Goal: Task Accomplishment & Management: Complete application form

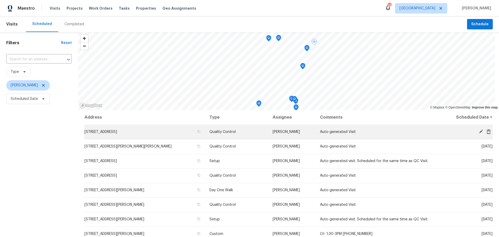
click at [478, 130] on icon at bounding box center [480, 131] width 5 height 5
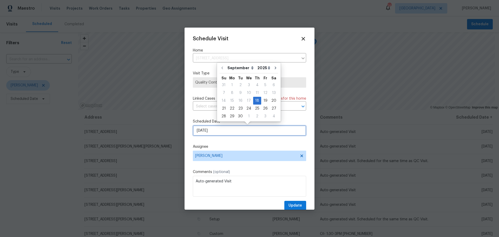
click at [207, 132] on input "[DATE]" at bounding box center [249, 130] width 113 height 10
click at [230, 108] on div "22" at bounding box center [232, 108] width 8 height 7
type input "9/22/2025"
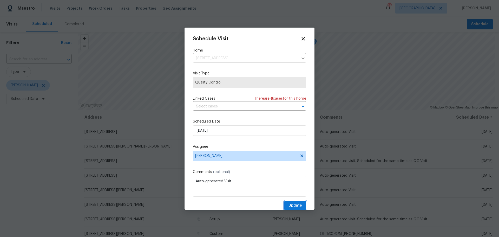
click at [284, 201] on button "Update" at bounding box center [295, 206] width 22 height 10
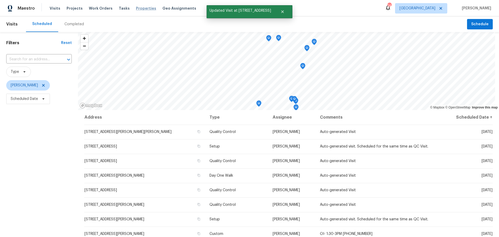
click at [136, 7] on span "Properties" at bounding box center [146, 8] width 20 height 5
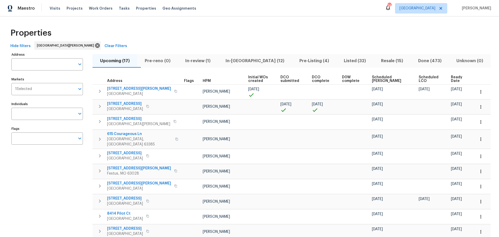
click at [242, 62] on span "In-reno (12)" at bounding box center [255, 60] width 68 height 7
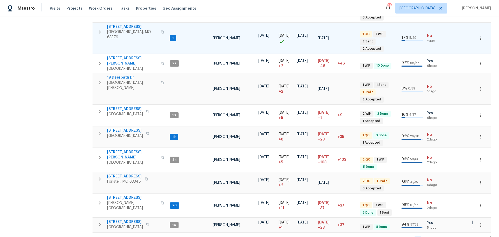
scroll to position [143, 0]
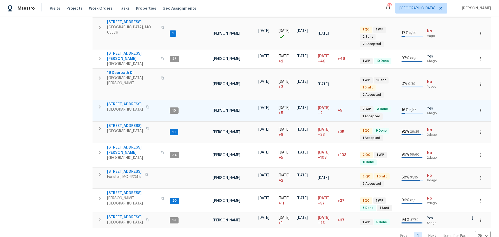
click at [131, 102] on span "5655 Chalet Hill Dr" at bounding box center [125, 104] width 36 height 5
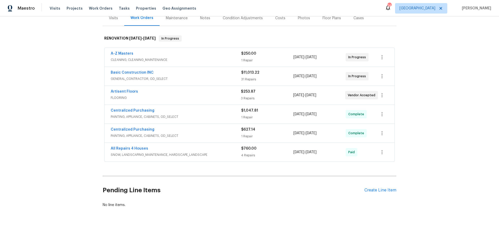
scroll to position [78, 0]
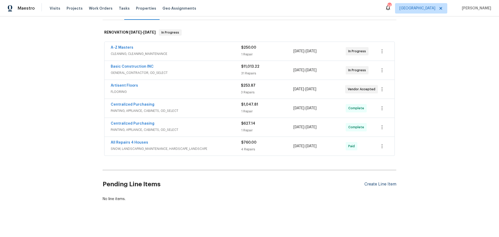
click at [377, 182] on div "Create Line Item" at bounding box center [380, 184] width 32 height 5
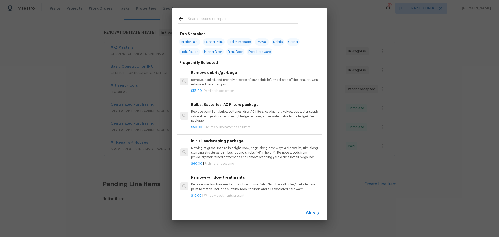
click at [198, 22] on input "text" at bounding box center [243, 20] width 110 height 8
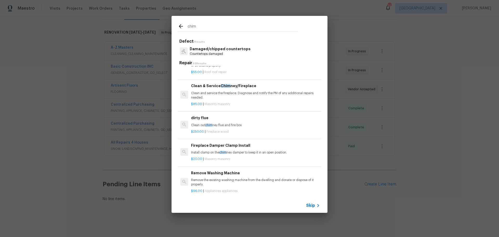
scroll to position [0, 0]
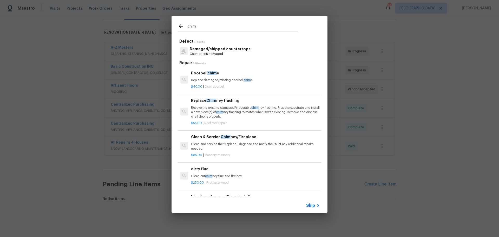
type input "chim"
click at [251, 111] on p "Revove the existing damaged/inoperable chim ney [MEDICAL_DATA]. Prep the substr…" at bounding box center [255, 111] width 129 height 13
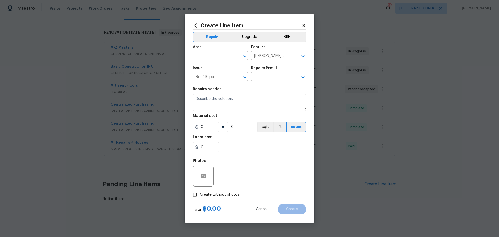
type input "Replace Chimney flashing $55.00"
type textarea "Revove the existing damaged/inoperable chimney flashing. Prep the substrate and…"
type input "55"
type input "1"
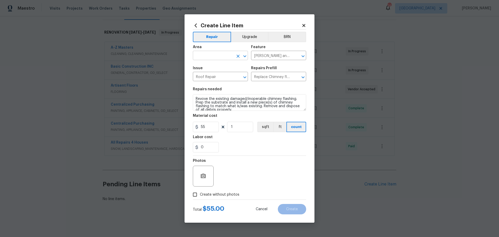
click at [247, 56] on icon "Open" at bounding box center [245, 56] width 6 height 6
type input "c"
click at [224, 78] on li "Exterior Overall" at bounding box center [220, 76] width 55 height 9
type input "Exterior Overall"
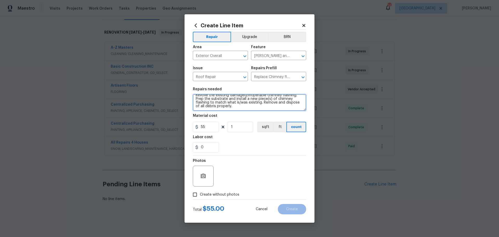
drag, startPoint x: 195, startPoint y: 99, endPoint x: 246, endPoint y: 112, distance: 52.8
click at [246, 112] on section "Repairs needed Revove the existing damaged/inoperable chimney flashing. Prep th…" at bounding box center [249, 119] width 113 height 71
type textarea "Add rain caps to chimmy flues"
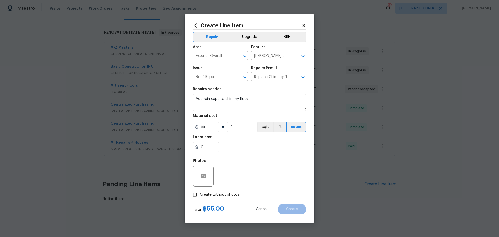
click at [206, 194] on span "Create without photos" at bounding box center [219, 194] width 39 height 5
click at [200, 194] on input "Create without photos" at bounding box center [195, 194] width 10 height 10
checkbox input "true"
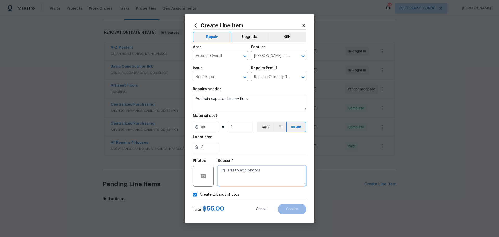
click at [231, 179] on textarea at bounding box center [262, 175] width 88 height 21
type textarea "1"
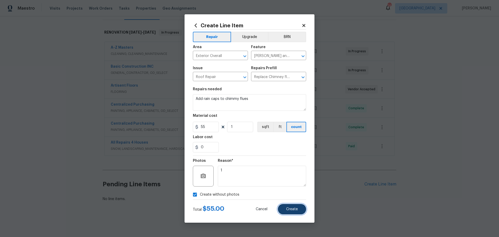
click at [284, 205] on button "Create" at bounding box center [292, 209] width 28 height 10
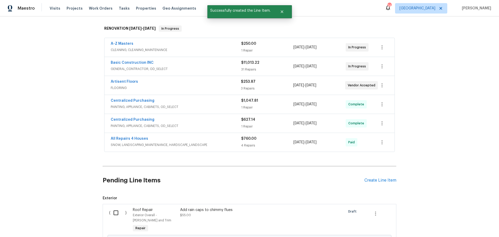
click at [378, 183] on div "Pending Line Items Create Line Item" at bounding box center [249, 180] width 293 height 24
click at [377, 182] on div "Create Line Item" at bounding box center [380, 180] width 32 height 5
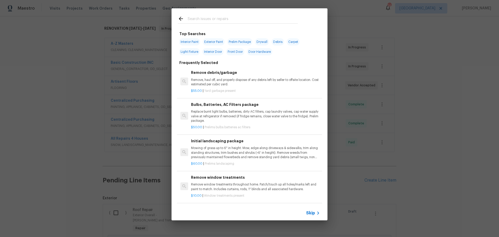
click at [210, 22] on input "text" at bounding box center [243, 20] width 110 height 8
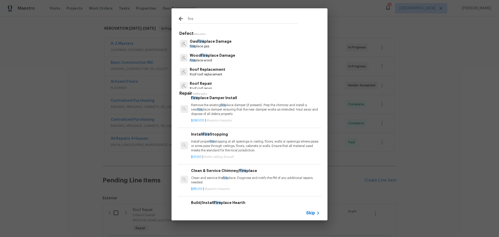
scroll to position [104, 0]
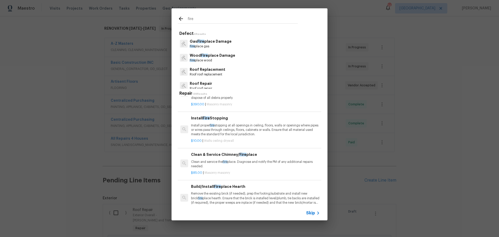
type input "fire"
click at [232, 123] on div "Install Fire Stopping Install proper fire stopping at all openings in ceiling, …" at bounding box center [255, 125] width 129 height 21
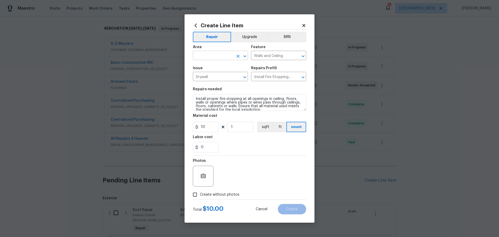
click at [245, 54] on icon "Open" at bounding box center [245, 56] width 6 height 6
click at [206, 77] on li "Interior Overall" at bounding box center [220, 76] width 55 height 9
type input "Interior Overall"
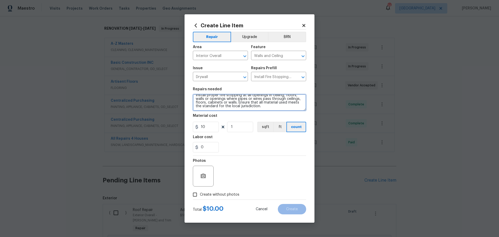
drag, startPoint x: 195, startPoint y: 100, endPoint x: 295, endPoint y: 116, distance: 101.7
click at [292, 118] on section "Repairs needed Install proper fire stopping at all openings in ceiling, floors,…" at bounding box center [249, 119] width 113 height 71
type textarea "use red 4 hr fire caulk to seal under the bathrooms sinks and garage holes"
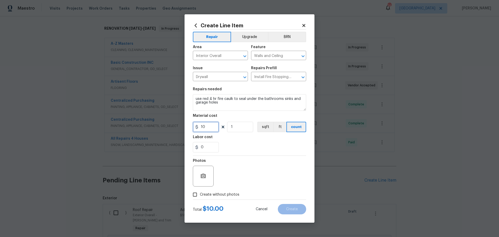
click at [212, 126] on input "10" at bounding box center [206, 127] width 26 height 10
type input "50"
click at [248, 142] on div "0" at bounding box center [249, 147] width 113 height 10
click at [192, 195] on input "Create without photos" at bounding box center [195, 194] width 10 height 10
checkbox input "true"
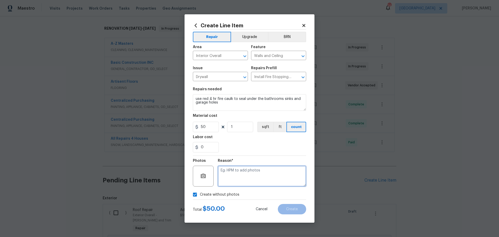
click at [233, 181] on textarea at bounding box center [262, 175] width 88 height 21
type textarea "1"
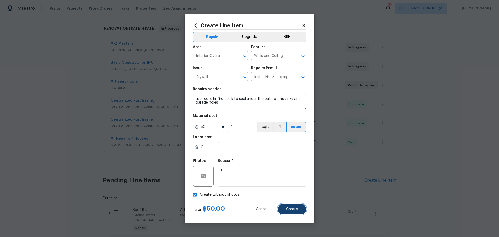
click at [287, 204] on button "Create" at bounding box center [292, 209] width 28 height 10
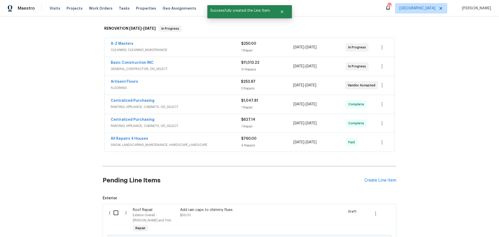
click at [372, 178] on div "Create Line Item" at bounding box center [380, 180] width 32 height 5
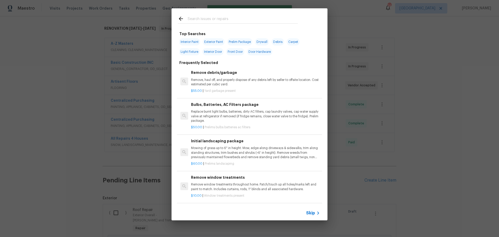
click at [227, 19] on input "text" at bounding box center [243, 20] width 110 height 8
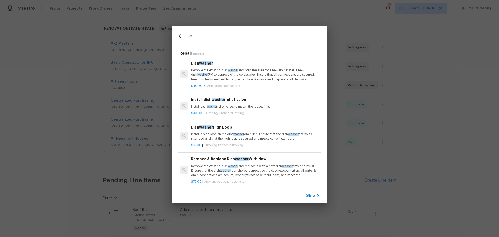
type input "w"
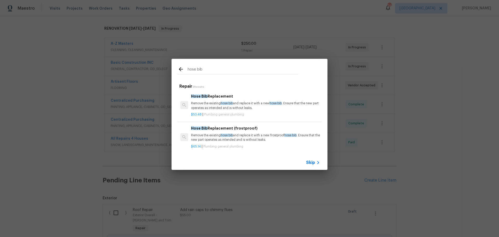
type input "hose bib"
click at [224, 103] on span "hose bib" at bounding box center [227, 103] width 12 height 3
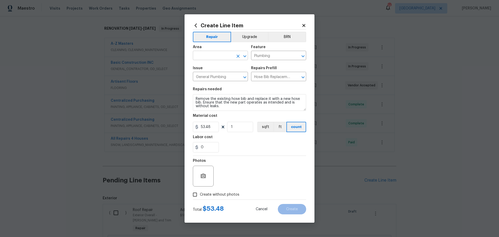
click at [243, 57] on icon "Open" at bounding box center [245, 56] width 6 height 6
click at [225, 65] on li "Laundry" at bounding box center [220, 67] width 55 height 9
type input "Laundry"
drag, startPoint x: 225, startPoint y: 109, endPoint x: 192, endPoint y: 95, distance: 35.9
click at [192, 95] on div "Create Line Item Repair Upgrade BRN Area Laundry ​ Feature Plumbing ​ Issue Gen…" at bounding box center [249, 118] width 130 height 208
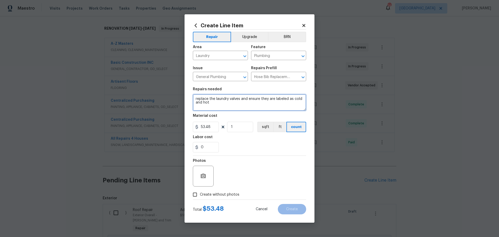
type textarea "replace the laundry valves and ensure they are labeled as cold and hot"
click at [239, 125] on input "1" at bounding box center [240, 127] width 26 height 10
type input "2"
click at [228, 146] on div "0" at bounding box center [249, 147] width 113 height 10
drag, startPoint x: 195, startPoint y: 194, endPoint x: 216, endPoint y: 184, distance: 22.7
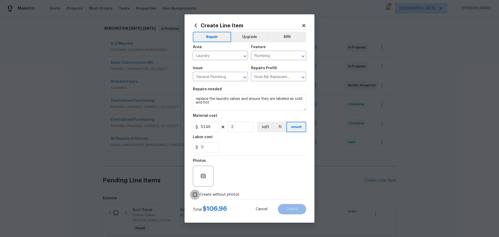
click at [195, 193] on input "Create without photos" at bounding box center [195, 194] width 10 height 10
checkbox input "true"
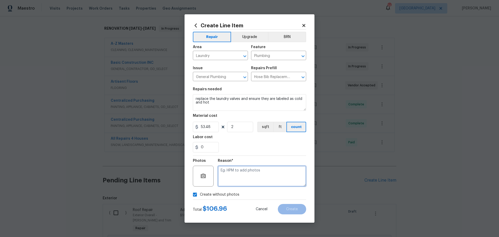
click at [219, 182] on textarea at bounding box center [262, 175] width 88 height 21
type textarea "1"
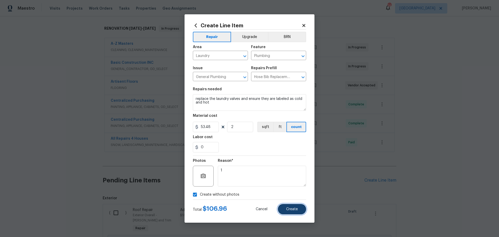
click at [289, 210] on span "Create" at bounding box center [292, 209] width 12 height 4
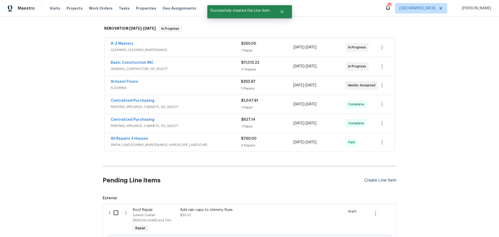
click at [373, 181] on div "Create Line Item" at bounding box center [380, 180] width 32 height 5
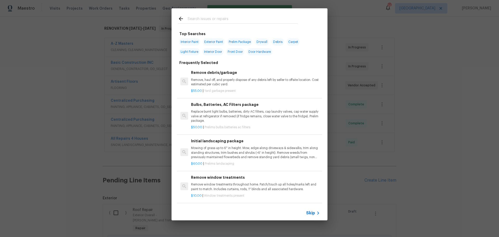
click at [216, 24] on div at bounding box center [238, 23] width 120 height 0
click at [208, 19] on input "text" at bounding box center [243, 20] width 110 height 8
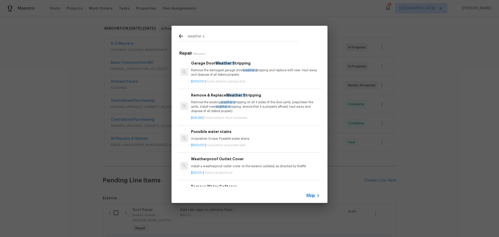
type input "weather s"
click at [209, 110] on p "Remove the existing weather s tripping on all 3 sides of the door jamb, prep/cl…" at bounding box center [255, 106] width 129 height 13
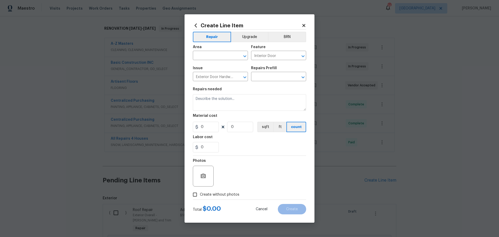
type input "Remove & Replace Weather Stripping $28.98"
type textarea "Remove the existing weather stripping on all 3 sides of the door jamb, prep/cle…"
type input "28.98"
type input "1"
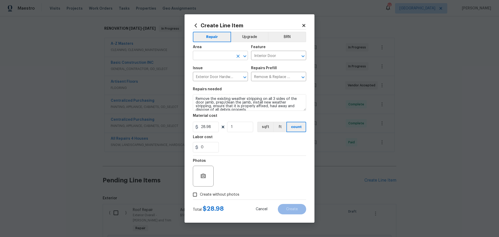
click at [241, 57] on button "Open" at bounding box center [244, 55] width 7 height 7
click at [234, 66] on li "Patio" at bounding box center [220, 67] width 55 height 9
type input "Patio"
click at [218, 196] on span "Create without photos" at bounding box center [219, 194] width 39 height 5
click at [200, 196] on input "Create without photos" at bounding box center [195, 194] width 10 height 10
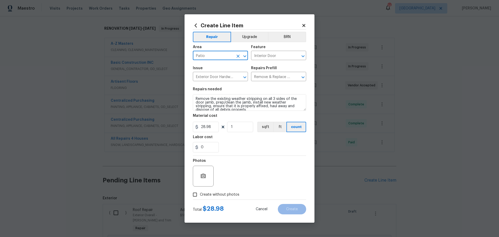
checkbox input "true"
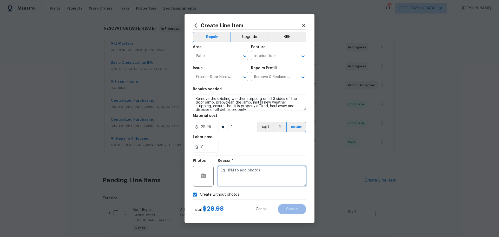
click at [233, 178] on textarea at bounding box center [262, 175] width 88 height 21
type textarea "1"
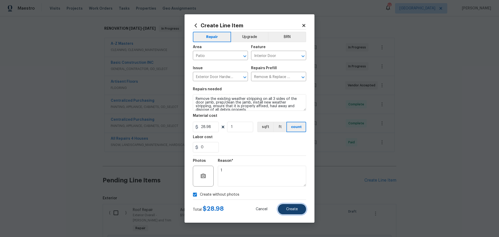
click at [290, 206] on button "Create" at bounding box center [292, 209] width 28 height 10
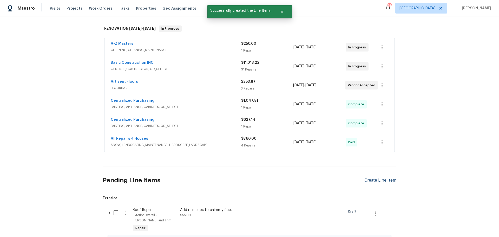
click at [384, 181] on div "Create Line Item" at bounding box center [380, 180] width 32 height 5
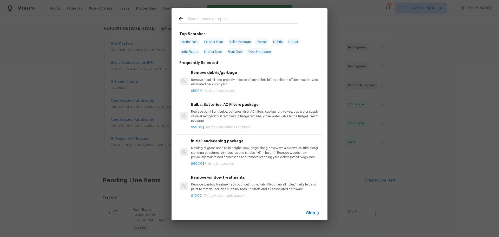
click at [205, 20] on input "text" at bounding box center [243, 20] width 110 height 8
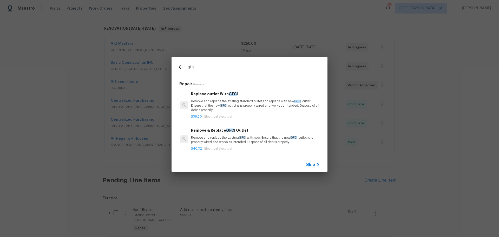
type input "gfc"
click at [245, 101] on p "Remove and replace the existing standard oultet and replace with new GFC I outl…" at bounding box center [255, 105] width 129 height 13
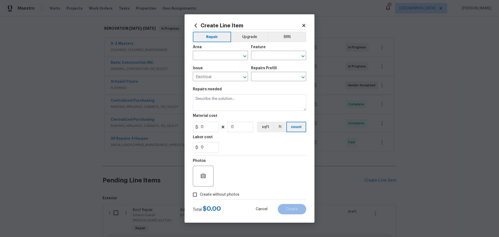
type input "Replace outlet With GFCI $36.60"
type textarea "Remove and replace the existing standard oultet and replace with new GFCI outle…"
type input "36.6"
type input "1"
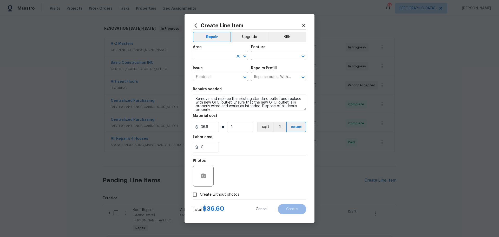
click at [244, 58] on icon "Open" at bounding box center [245, 56] width 6 height 6
click at [221, 69] on li "Garage" at bounding box center [220, 67] width 55 height 9
type input "Garage"
click at [267, 55] on input "text" at bounding box center [271, 56] width 41 height 8
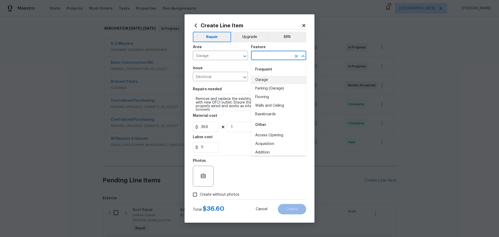
click at [265, 76] on li "Garage" at bounding box center [278, 80] width 55 height 9
type input "Garage"
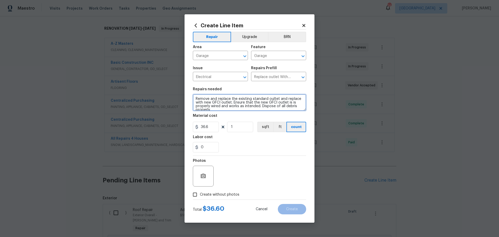
drag, startPoint x: 222, startPoint y: 106, endPoint x: 198, endPoint y: 95, distance: 27.2
click at [198, 95] on textarea "Remove and replace the existing standard oultet and replace with new GFCI outle…" at bounding box center [249, 102] width 113 height 17
click at [227, 108] on textarea "Remove and replace the existing standard oultet and replace with new GFCI outle…" at bounding box center [249, 102] width 113 height 17
drag, startPoint x: 233, startPoint y: 100, endPoint x: 236, endPoint y: 105, distance: 6.2
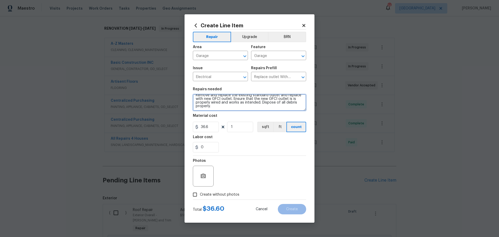
click at [236, 105] on textarea "Remove and replace the existing standard oultet and replace with new GFCI outle…" at bounding box center [249, 102] width 113 height 17
type textarea "Remove and replace the existing standard oultet and replace with new GFCI outle…"
click at [230, 193] on span "Create without photos" at bounding box center [219, 194] width 39 height 5
click at [200, 193] on input "Create without photos" at bounding box center [195, 194] width 10 height 10
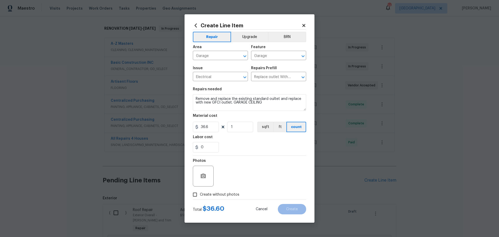
checkbox input "true"
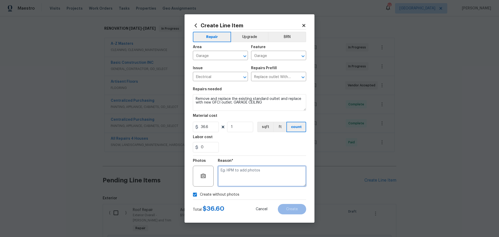
click at [235, 179] on textarea at bounding box center [262, 175] width 88 height 21
type textarea "1"
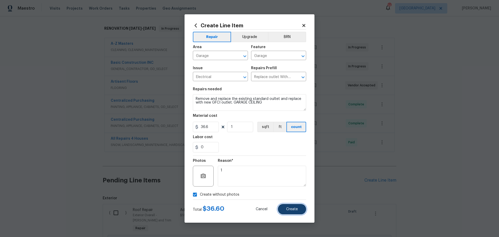
click at [294, 211] on button "Create" at bounding box center [292, 209] width 28 height 10
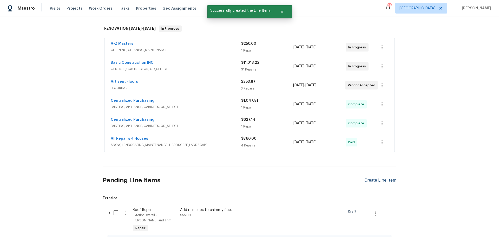
click at [382, 179] on div "Create Line Item" at bounding box center [380, 180] width 32 height 5
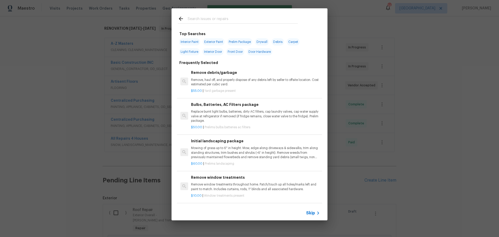
click at [218, 20] on input "text" at bounding box center [243, 20] width 110 height 8
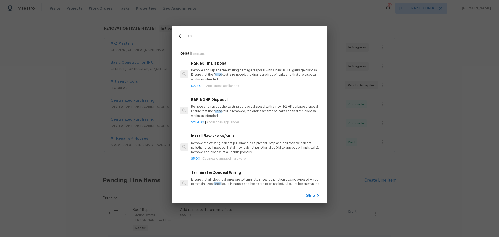
type input "K"
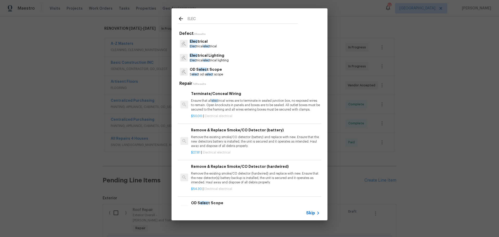
type input "ELEC"
click at [227, 102] on p "Ensure that all elec trical wires are to terminate in sealed junction box, no e…" at bounding box center [255, 104] width 129 height 13
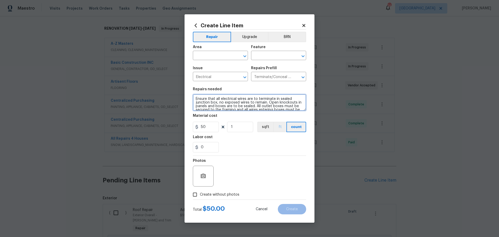
scroll to position [7, 0]
drag, startPoint x: 196, startPoint y: 98, endPoint x: 280, endPoint y: 129, distance: 90.5
click at [280, 129] on section "Repairs needed Ensure that all electrical wires are to terminate in sealed junc…" at bounding box center [249, 119] width 113 height 71
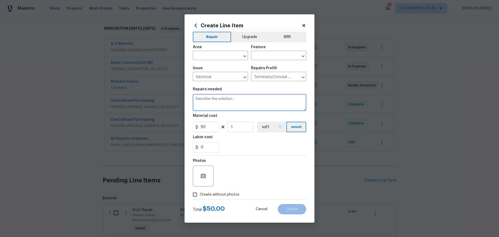
scroll to position [0, 0]
type textarea "ADD KNOCKOUT IN ELECTRICAL BOXES IN UNFINISHED BASEMENT AREA"
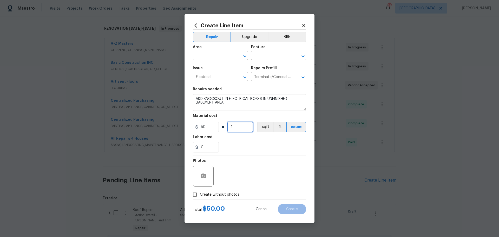
click at [244, 126] on input "1" at bounding box center [240, 127] width 26 height 10
click at [238, 145] on div "0" at bounding box center [249, 147] width 113 height 10
click at [204, 192] on span "Create without photos" at bounding box center [219, 194] width 39 height 5
click at [200, 192] on input "Create without photos" at bounding box center [195, 194] width 10 height 10
checkbox input "true"
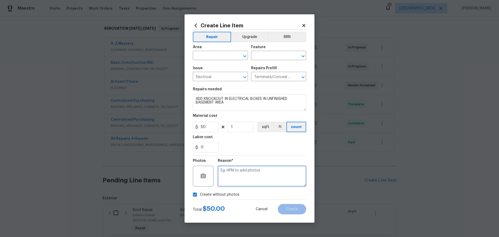
click at [225, 178] on textarea at bounding box center [262, 175] width 88 height 21
type textarea "1"
click at [276, 195] on div "Create without photos" at bounding box center [249, 194] width 113 height 10
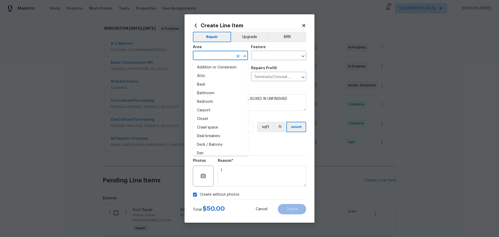
click at [224, 57] on input "text" at bounding box center [213, 56] width 41 height 8
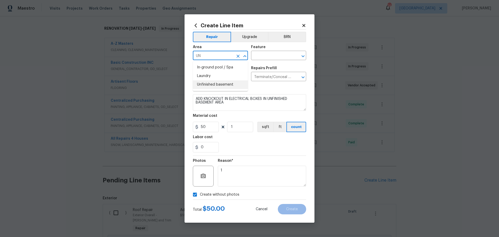
drag, startPoint x: 211, startPoint y: 86, endPoint x: 214, endPoint y: 84, distance: 4.1
click at [211, 87] on li "Unfinished basement" at bounding box center [220, 84] width 55 height 9
type input "Unfinished basement"
click at [263, 59] on div "Area Unfinished basement ​ Feature ​" at bounding box center [249, 52] width 113 height 21
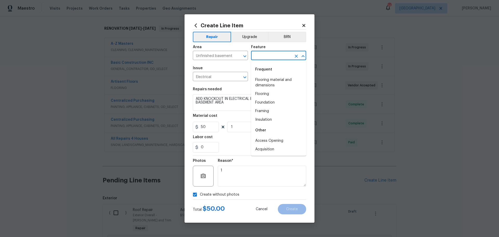
click at [263, 56] on input "text" at bounding box center [271, 56] width 41 height 8
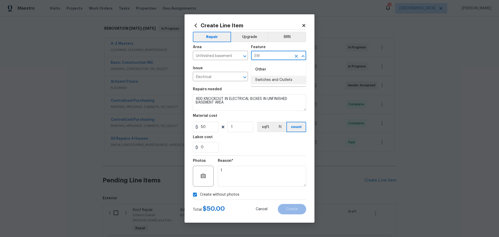
click at [281, 79] on li "Switches and Outlets" at bounding box center [278, 80] width 55 height 9
type input "Switches and Outlets"
click at [290, 206] on button "Create" at bounding box center [292, 209] width 28 height 10
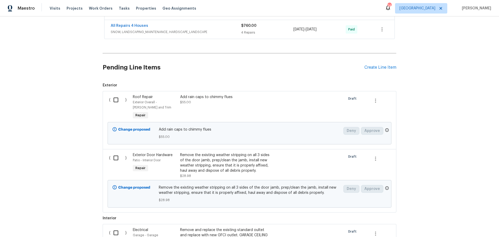
scroll to position [182, 0]
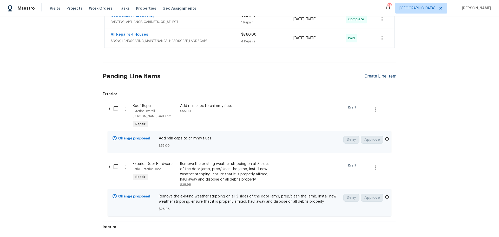
click at [371, 77] on div "Create Line Item" at bounding box center [380, 76] width 32 height 5
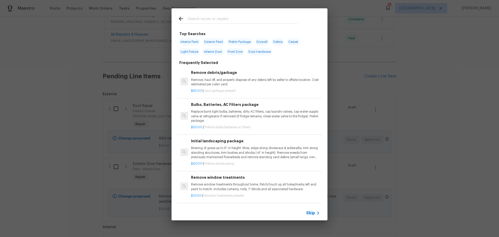
click at [239, 22] on input "text" at bounding box center [243, 20] width 110 height 8
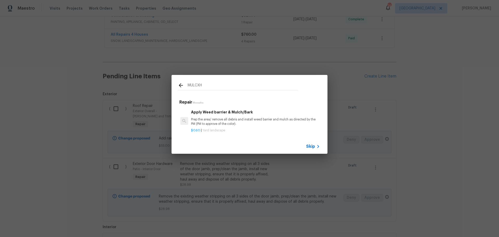
type input "MULCXH"
click at [247, 109] on h6 "Apply Weed barrier & Mulch/Bark" at bounding box center [255, 112] width 129 height 6
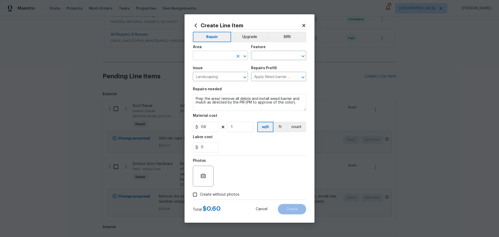
click at [242, 56] on icon "Open" at bounding box center [245, 56] width 6 height 6
click at [225, 72] on li "Exterior Overall" at bounding box center [220, 76] width 55 height 9
type input "Exterior Overall"
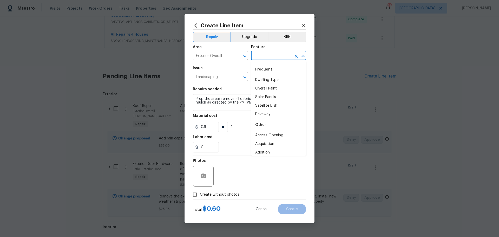
click at [270, 56] on input "text" at bounding box center [271, 56] width 41 height 8
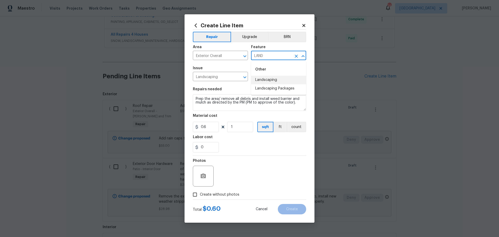
click at [273, 80] on li "Landscaping" at bounding box center [278, 80] width 55 height 9
type input "Landscaping"
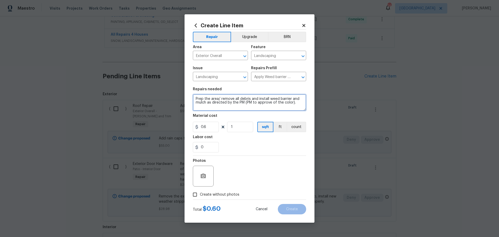
click at [295, 102] on textarea "Prep the area/ remove all debris and install weed barrier and mulch as directed…" at bounding box center [249, 102] width 113 height 17
click at [244, 127] on input "1" at bounding box center [240, 127] width 26 height 10
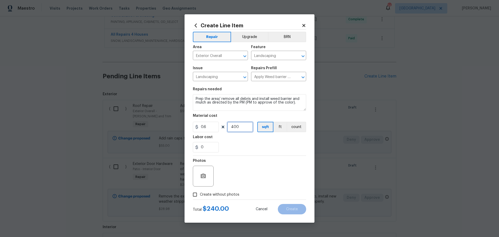
type input "400"
click at [222, 141] on div "Labor cost" at bounding box center [249, 138] width 113 height 7
click at [196, 194] on input "Create without photos" at bounding box center [195, 194] width 10 height 10
checkbox input "true"
click at [217, 185] on div "Photos Reason*" at bounding box center [249, 173] width 113 height 34
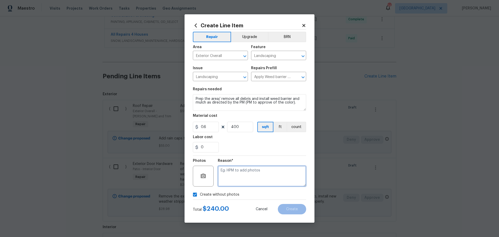
click at [224, 181] on textarea at bounding box center [262, 175] width 88 height 21
type textarea "1"
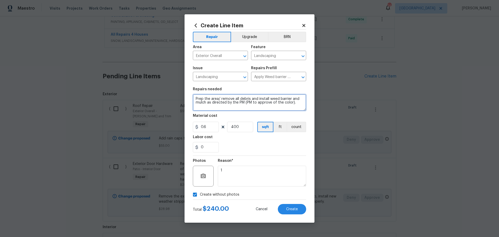
drag, startPoint x: 296, startPoint y: 103, endPoint x: 306, endPoint y: 104, distance: 10.3
click at [306, 104] on div "Create Line Item Repair Upgrade BRN Area Exterior Overall ​ Feature Landscaping…" at bounding box center [249, 118] width 130 height 208
type textarea "Prep the area/ remove all debris and install weed barrier and mulch as directed…"
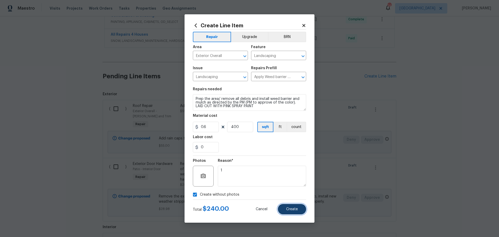
drag, startPoint x: 298, startPoint y: 211, endPoint x: 300, endPoint y: 209, distance: 2.8
click at [298, 210] on button "Create" at bounding box center [292, 209] width 28 height 10
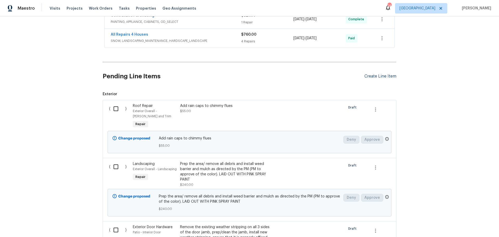
click at [380, 74] on div "Create Line Item" at bounding box center [380, 76] width 32 height 5
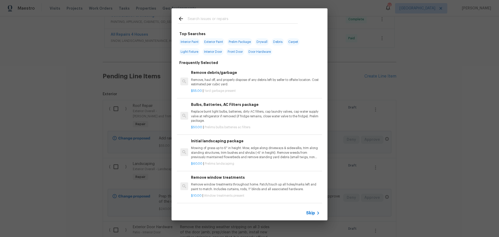
click at [210, 17] on input "text" at bounding box center [243, 20] width 110 height 8
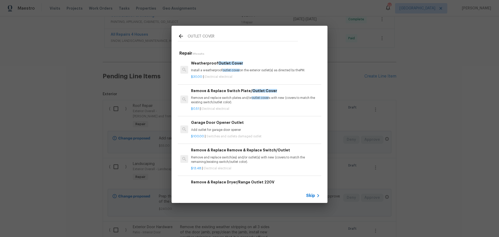
type input "OUTLET COVER"
click at [238, 97] on p "Remove and replace switch plates and/or outlet cover s with new (covers to matc…" at bounding box center [255, 100] width 129 height 9
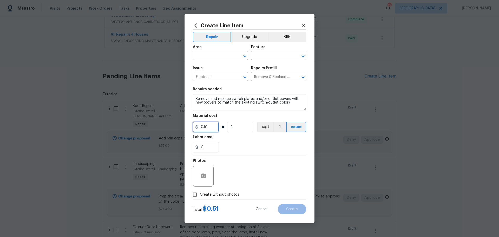
drag, startPoint x: 209, startPoint y: 128, endPoint x: 151, endPoint y: 127, distance: 58.4
click at [148, 128] on div "Create Line Item Repair Upgrade BRN Area ​ Feature ​ Issue Electrical ​ Repairs…" at bounding box center [249, 118] width 499 height 237
type input "2.3"
click at [234, 146] on div "0" at bounding box center [249, 147] width 113 height 10
click at [241, 56] on button "Clear" at bounding box center [237, 55] width 7 height 7
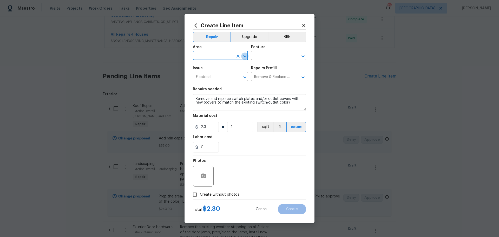
click at [244, 56] on icon "Open" at bounding box center [244, 56] width 3 height 2
click at [232, 76] on li "Interior Overall" at bounding box center [220, 76] width 55 height 9
type input "Interior Overall"
click at [260, 53] on input "text" at bounding box center [271, 56] width 41 height 8
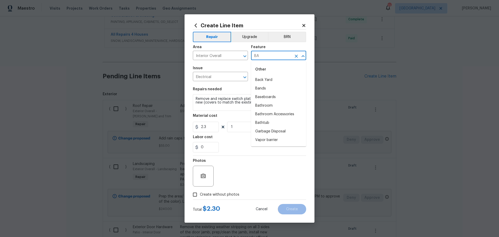
type input "B"
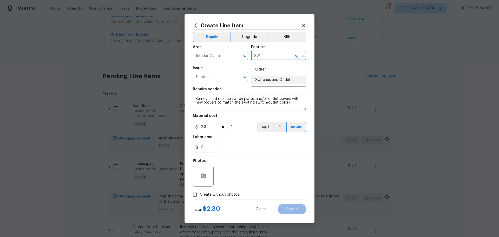
click at [271, 79] on li "Switches and Outlets" at bounding box center [278, 80] width 55 height 9
type input "Switches and Outlets"
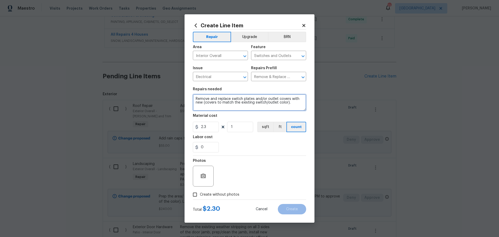
drag, startPoint x: 290, startPoint y: 101, endPoint x: 203, endPoint y: 112, distance: 88.5
click at [203, 112] on section "Repairs needed Remove and replace switch plates and/or outlet covers with new (…" at bounding box center [249, 119] width 113 height 71
type textarea "Remove and replace switch plates and/or outlet covers with new USING NEW OUTLET…"
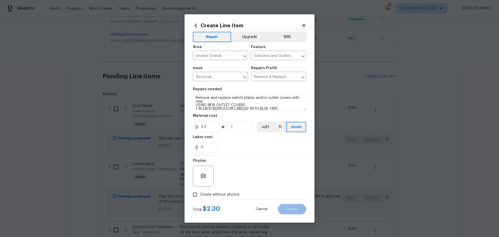
click at [236, 194] on span "Create without photos" at bounding box center [219, 194] width 39 height 5
click at [200, 194] on input "Create without photos" at bounding box center [195, 194] width 10 height 10
checkbox input "true"
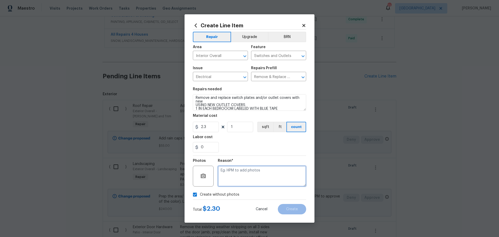
click at [259, 182] on textarea at bounding box center [262, 175] width 88 height 21
type textarea "1"
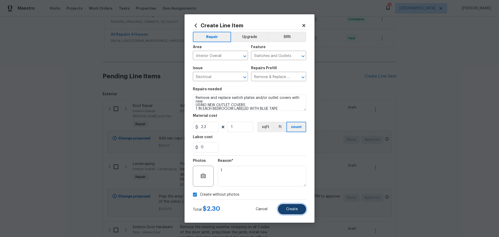
click at [296, 206] on button "Create" at bounding box center [292, 209] width 28 height 10
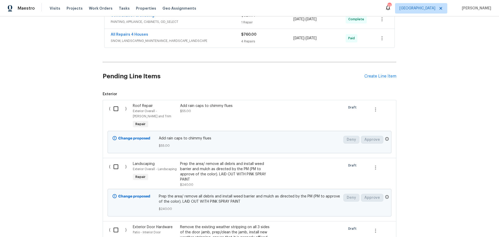
scroll to position [234, 0]
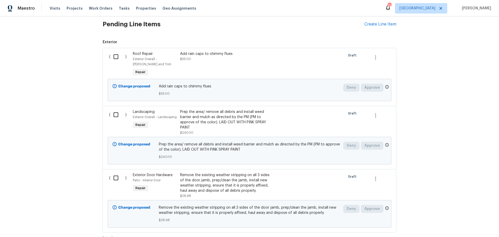
click at [114, 57] on input "checkbox" at bounding box center [117, 56] width 15 height 11
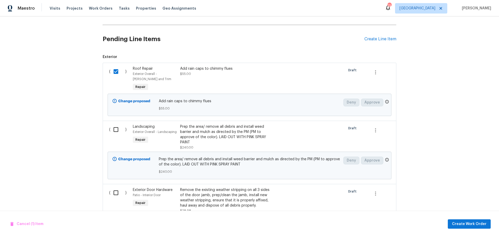
scroll to position [208, 0]
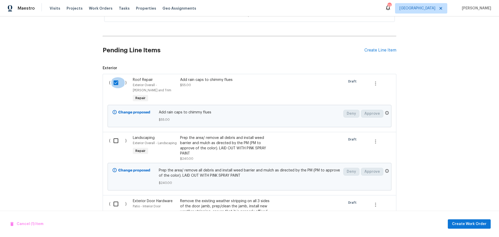
click at [115, 82] on input "checkbox" at bounding box center [117, 82] width 15 height 11
checkbox input "false"
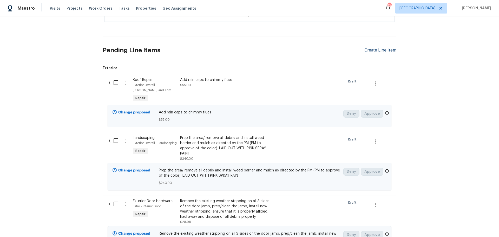
click at [373, 52] on div "Create Line Item" at bounding box center [380, 50] width 32 height 5
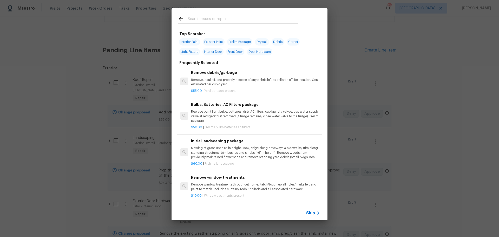
click at [232, 24] on div at bounding box center [237, 18] width 132 height 21
click at [226, 88] on div "$55.00 | Yard garbage present" at bounding box center [255, 89] width 129 height 6
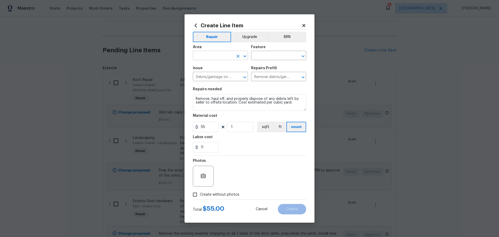
click at [246, 58] on icon "Open" at bounding box center [245, 56] width 6 height 6
click at [220, 75] on li "Interior Overall" at bounding box center [220, 76] width 55 height 9
type input "Interior Overall"
click at [280, 55] on input "text" at bounding box center [271, 56] width 41 height 8
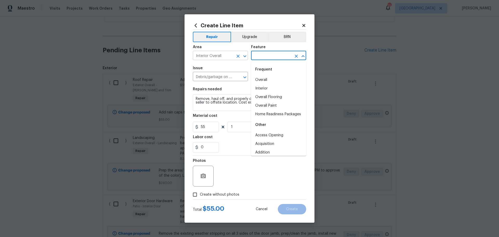
click at [231, 58] on input "Interior Overall" at bounding box center [213, 56] width 41 height 8
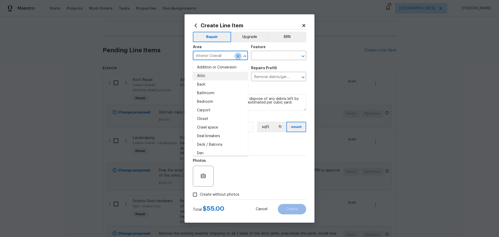
click at [241, 58] on button "Clear" at bounding box center [237, 55] width 7 height 7
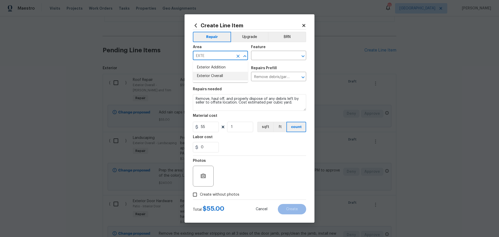
click at [229, 73] on li "Exterior Overall" at bounding box center [220, 76] width 55 height 9
type input "Exterior Overall"
click at [274, 57] on input "text" at bounding box center [271, 56] width 41 height 8
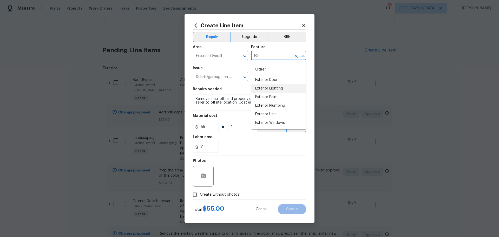
type input "E"
type input "D"
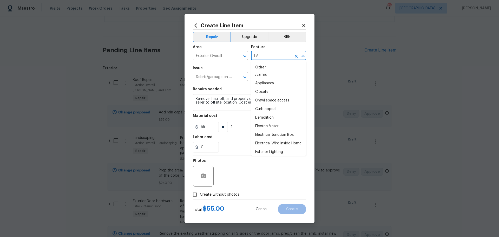
scroll to position [0, 0]
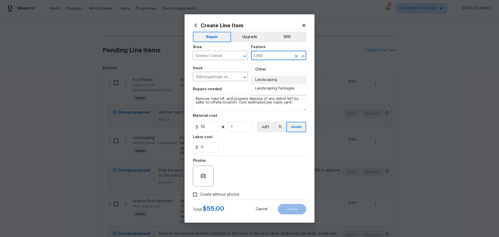
click at [270, 78] on li "Landscaping" at bounding box center [278, 80] width 55 height 9
type input "Landscaping"
click at [241, 131] on input "1" at bounding box center [240, 127] width 26 height 10
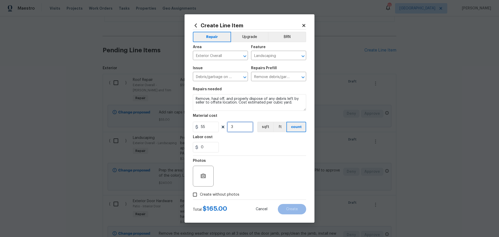
type input "3"
click at [236, 146] on div "0" at bounding box center [249, 147] width 113 height 10
click at [196, 193] on input "Create without photos" at bounding box center [195, 194] width 10 height 10
checkbox input "true"
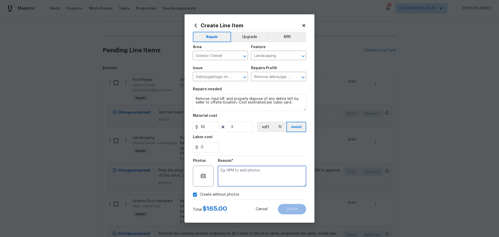
click at [227, 176] on textarea at bounding box center [262, 175] width 88 height 21
type textarea "1"
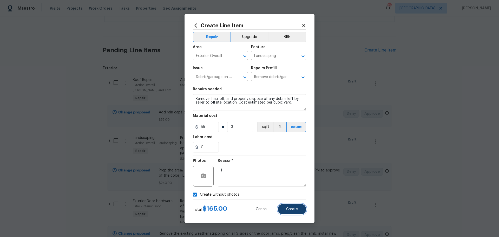
click at [287, 208] on span "Create" at bounding box center [292, 209] width 12 height 4
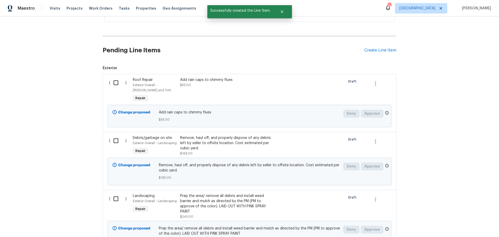
click at [111, 80] on input "checkbox" at bounding box center [117, 82] width 15 height 11
checkbox input "true"
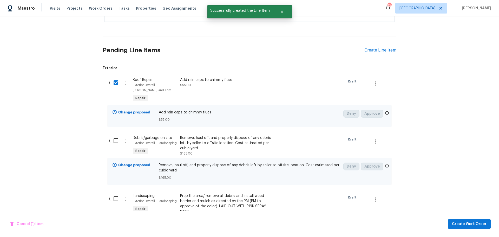
click at [114, 145] on input "checkbox" at bounding box center [117, 140] width 15 height 11
checkbox input "true"
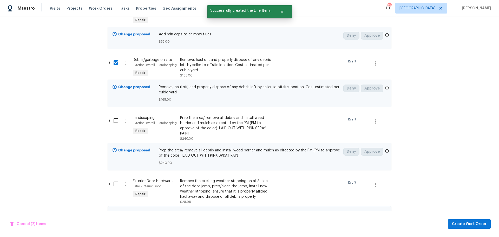
click at [113, 121] on input "checkbox" at bounding box center [117, 120] width 15 height 11
checkbox input "true"
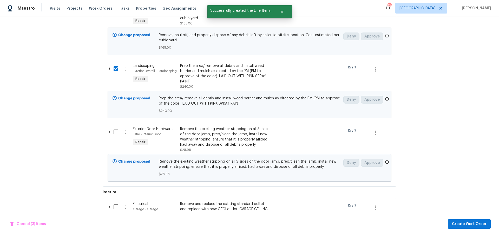
click at [112, 128] on input "checkbox" at bounding box center [117, 131] width 15 height 11
checkbox input "true"
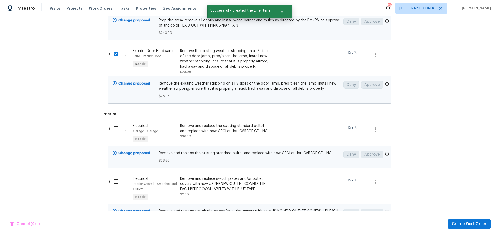
click at [114, 129] on input "checkbox" at bounding box center [117, 128] width 15 height 11
checkbox input "true"
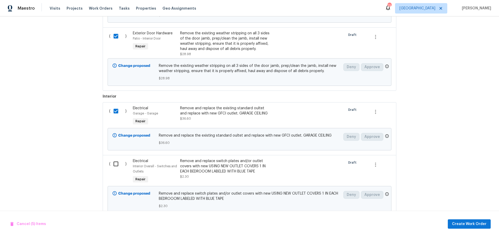
scroll to position [494, 0]
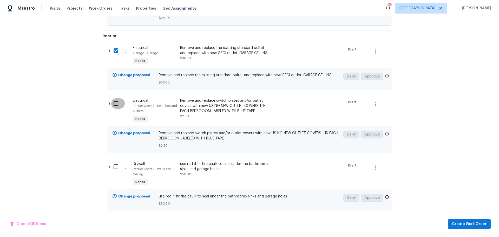
click at [114, 109] on input "checkbox" at bounding box center [117, 103] width 15 height 11
checkbox input "true"
click at [116, 167] on input "checkbox" at bounding box center [117, 166] width 15 height 11
checkbox input "true"
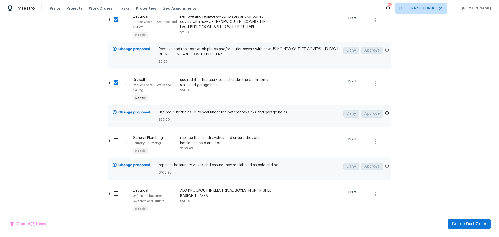
scroll to position [598, 0]
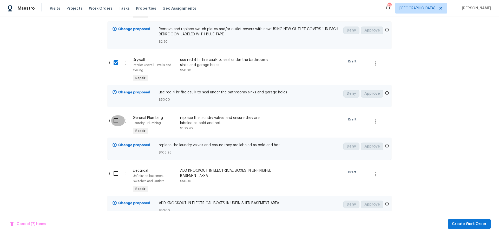
click at [110, 122] on input "checkbox" at bounding box center [117, 120] width 15 height 11
checkbox input "true"
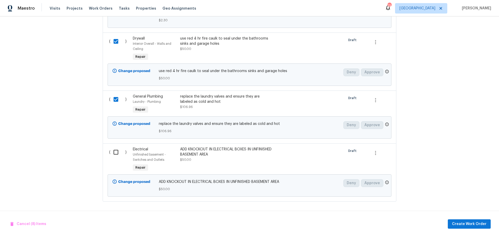
click at [110, 146] on input "checkbox" at bounding box center [117, 151] width 15 height 11
checkbox input "true"
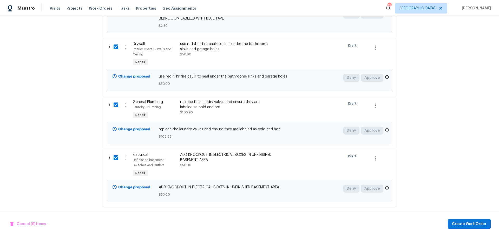
scroll to position [623, 0]
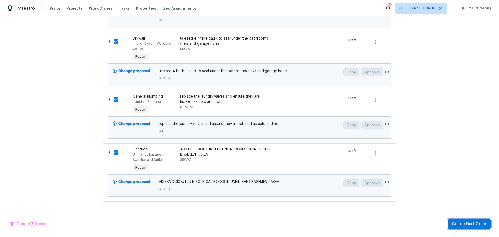
click at [456, 221] on span "Create Work Order" at bounding box center [469, 224] width 35 height 6
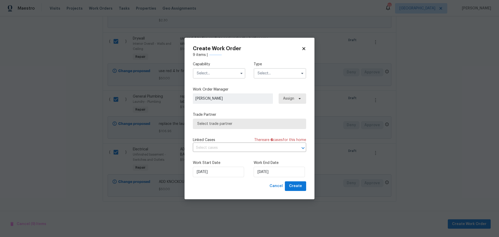
checkbox input "false"
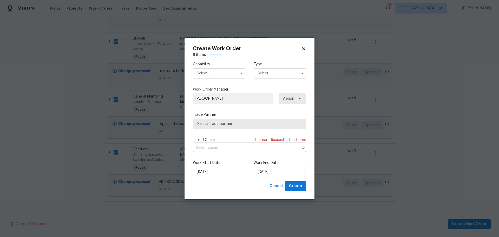
checkbox input "false"
click at [232, 74] on input "text" at bounding box center [219, 73] width 52 height 10
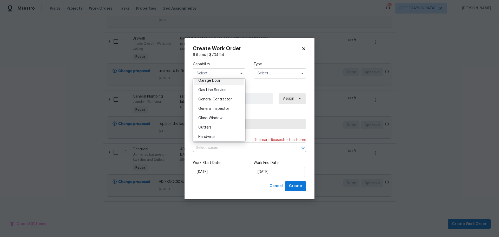
scroll to position [234, 0]
click at [224, 104] on div "General Contractor" at bounding box center [219, 98] width 50 height 9
type input "General Contractor"
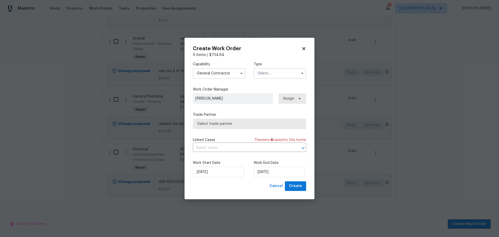
click at [271, 74] on input "text" at bounding box center [279, 73] width 52 height 10
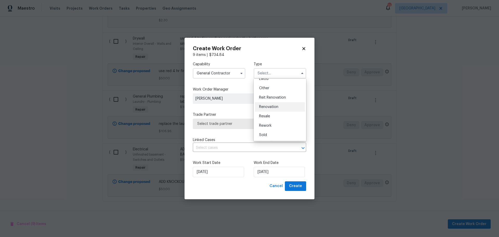
click at [275, 111] on div "Renovation" at bounding box center [280, 106] width 50 height 9
type input "Renovation"
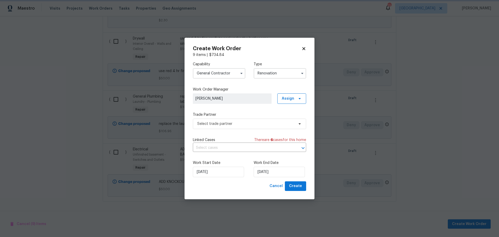
scroll to position [0, 0]
click at [259, 125] on span "Select trade partner" at bounding box center [245, 123] width 97 height 5
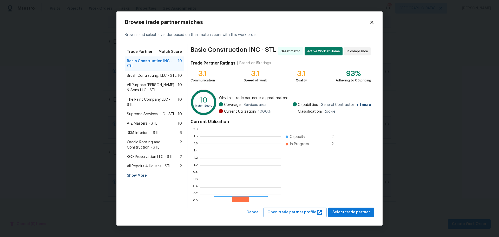
scroll to position [69, 77]
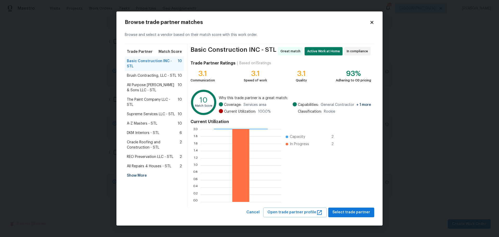
click at [152, 163] on span "All Repairs 4 Houses - STL" at bounding box center [149, 165] width 44 height 5
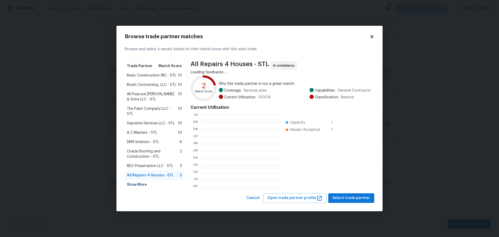
scroll to position [1, 1]
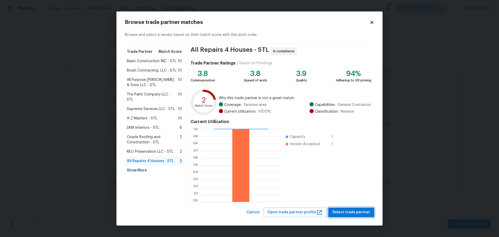
click at [343, 209] on span "Select trade partner" at bounding box center [351, 212] width 38 height 6
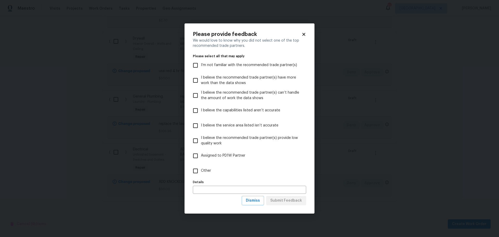
click at [229, 155] on span "Assigned to PD1W Partner" at bounding box center [223, 155] width 44 height 5
click at [201, 155] on input "Assigned to PD1W Partner" at bounding box center [195, 155] width 11 height 11
checkbox input "true"
click at [237, 138] on span "I believe the recommended trade partner(s) provide low quality work" at bounding box center [251, 140] width 101 height 11
click at [201, 138] on input "I believe the recommended trade partner(s) provide low quality work" at bounding box center [195, 140] width 11 height 11
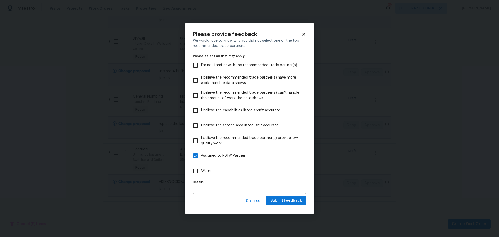
checkbox input "true"
click at [236, 125] on span "I believe the service area listed isn’t accurate" at bounding box center [239, 125] width 77 height 5
click at [201, 125] on input "I believe the service area listed isn’t accurate" at bounding box center [195, 125] width 11 height 11
checkbox input "true"
click at [218, 140] on span "I believe the recommended trade partner(s) provide low quality work" at bounding box center [251, 140] width 101 height 11
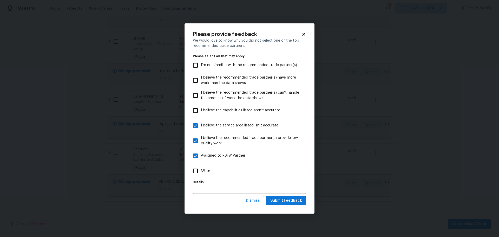
click at [201, 140] on input "I believe the recommended trade partner(s) provide low quality work" at bounding box center [195, 140] width 11 height 11
checkbox input "false"
click at [217, 153] on span "Assigned to PD1W Partner" at bounding box center [223, 155] width 44 height 5
click at [201, 153] on input "Assigned to PD1W Partner" at bounding box center [195, 155] width 11 height 11
checkbox input "false"
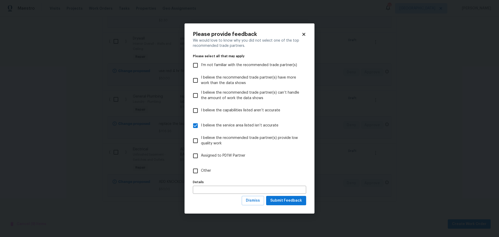
click at [252, 109] on span "I believe the capabilities listed aren’t accurate" at bounding box center [240, 110] width 79 height 5
click at [201, 109] on input "I believe the capabilities listed aren’t accurate" at bounding box center [195, 110] width 11 height 11
checkbox input "true"
click at [246, 123] on span "I believe the service area listed isn’t accurate" at bounding box center [239, 125] width 77 height 5
click at [201, 123] on input "I believe the service area listed isn’t accurate" at bounding box center [195, 125] width 11 height 11
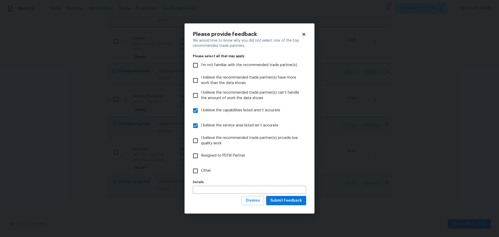
checkbox input "false"
click at [291, 198] on span "Submit Feedback" at bounding box center [286, 200] width 32 height 6
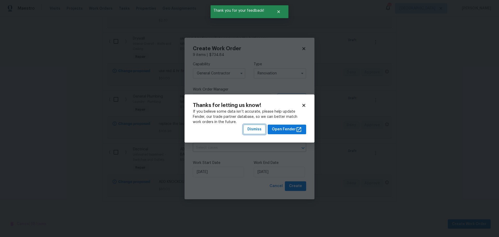
click at [255, 128] on span "Dismiss" at bounding box center [254, 129] width 14 height 6
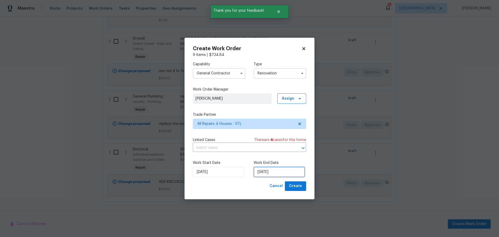
click at [274, 171] on input "[DATE]" at bounding box center [278, 171] width 51 height 10
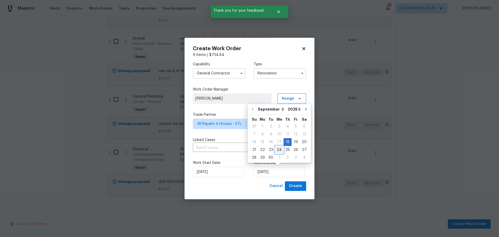
click at [278, 150] on div "24" at bounding box center [279, 149] width 9 height 7
type input "9/24/2025"
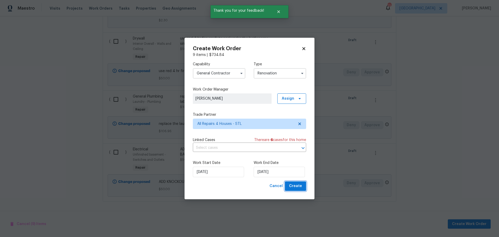
click at [295, 185] on span "Create" at bounding box center [295, 186] width 13 height 6
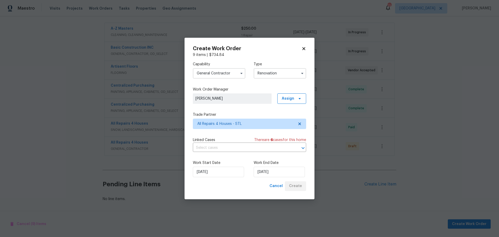
scroll to position [97, 0]
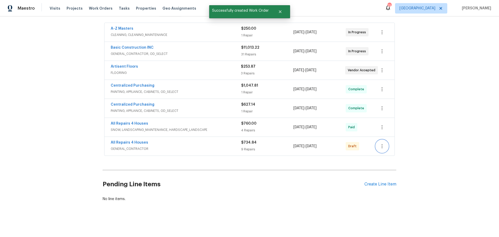
click at [382, 143] on icon "button" at bounding box center [382, 146] width 6 height 6
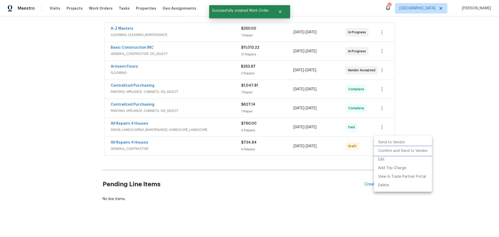
click at [397, 151] on li "Confirm and Send to Vendor" at bounding box center [403, 150] width 58 height 9
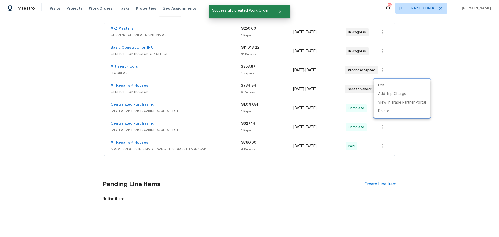
click at [399, 152] on div at bounding box center [249, 118] width 499 height 237
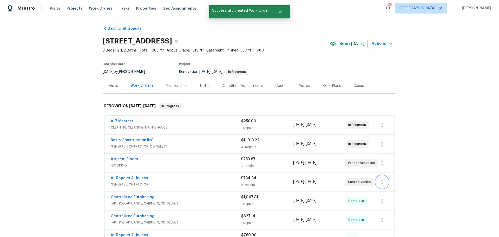
scroll to position [0, 0]
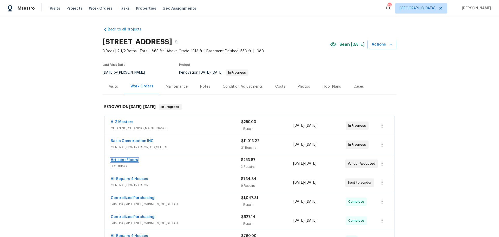
click at [129, 159] on link "Artisent Floors" at bounding box center [124, 160] width 27 height 4
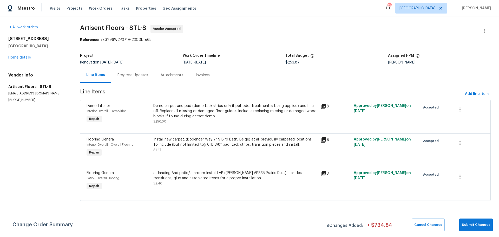
click at [125, 76] on div "Progress Updates" at bounding box center [132, 74] width 31 height 5
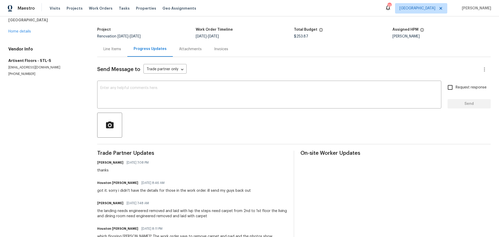
scroll to position [52, 0]
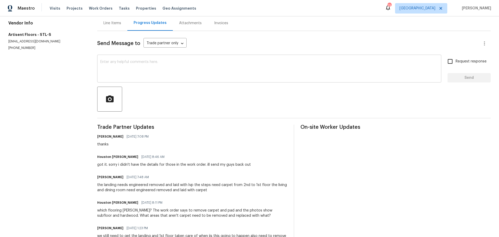
click at [131, 62] on textarea at bounding box center [269, 69] width 338 height 18
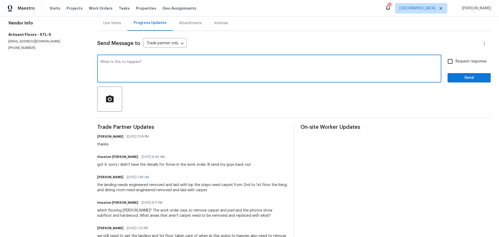
type textarea "When is this to happen?"
click at [444, 60] on input "Request response" at bounding box center [449, 61] width 11 height 11
checkbox input "true"
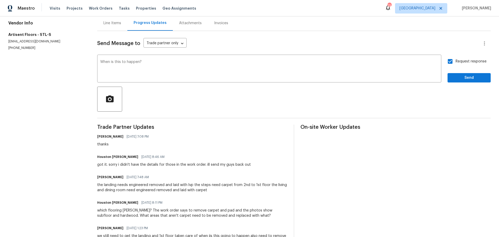
click at [454, 83] on div "Send Message to Trade partner only Trade partner only ​ When is this to happen?…" at bounding box center [293, 193] width 393 height 325
click at [453, 80] on span "Send" at bounding box center [468, 78] width 35 height 6
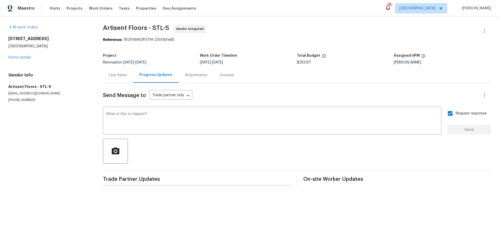
scroll to position [0, 0]
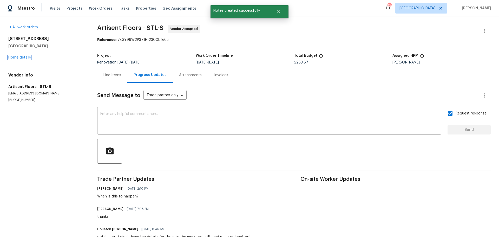
click at [28, 58] on link "Home details" at bounding box center [19, 58] width 23 height 4
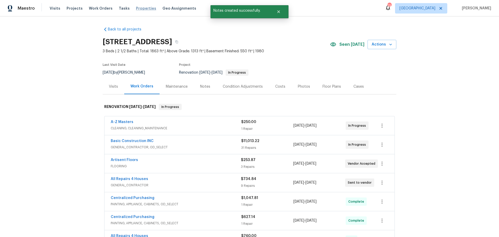
click at [136, 10] on span "Properties" at bounding box center [146, 8] width 20 height 5
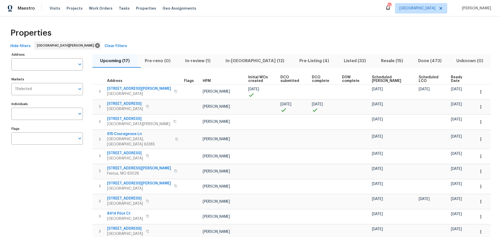
click at [243, 61] on span "In-reno (12)" at bounding box center [255, 60] width 68 height 7
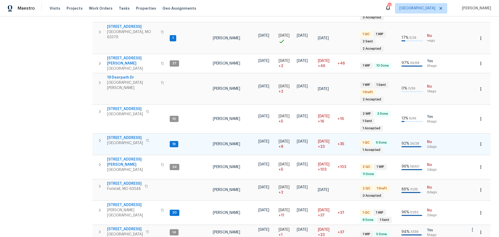
scroll to position [143, 0]
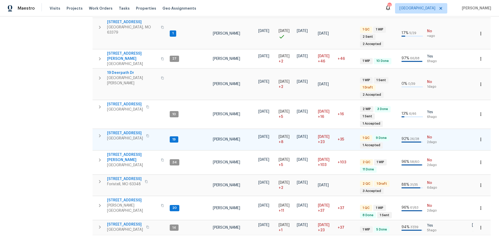
click at [143, 130] on span "3049 Summerfield Manor Dr" at bounding box center [125, 132] width 36 height 5
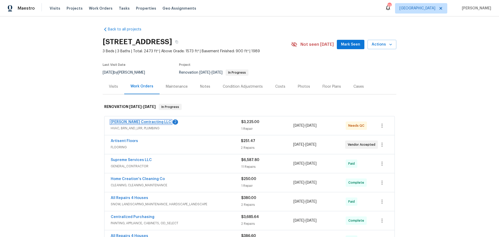
click at [137, 122] on link "Loftin Contracting LLC" at bounding box center [141, 122] width 61 height 4
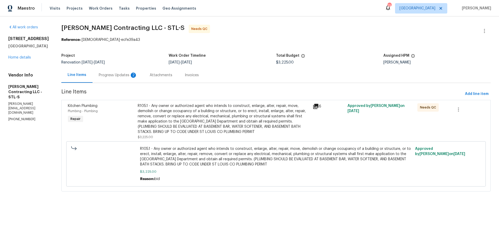
click at [118, 73] on div "Progress Updates 2" at bounding box center [118, 74] width 38 height 5
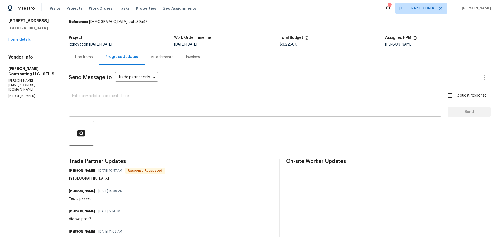
scroll to position [26, 0]
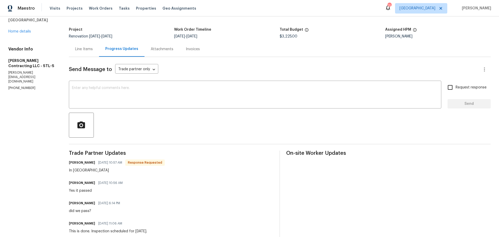
click at [88, 50] on div "Line Items" at bounding box center [84, 48] width 18 height 5
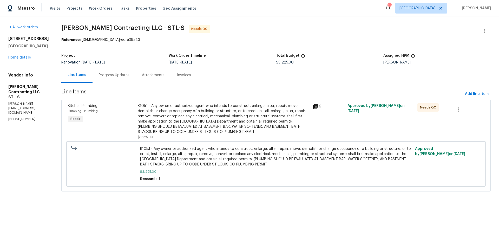
click at [171, 110] on div "R105.1 - Any owner or authorized agent who intends to construct, enlarge, alter…" at bounding box center [224, 118] width 172 height 31
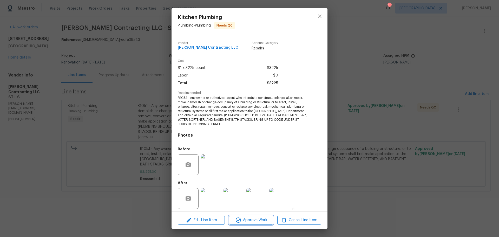
click at [234, 219] on span "Approve Work" at bounding box center [250, 220] width 41 height 6
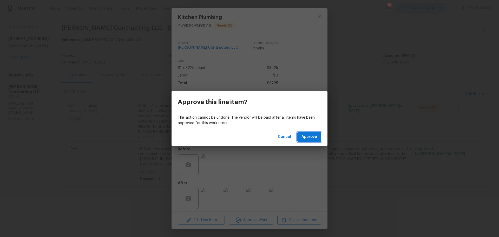
click at [302, 138] on span "Approve" at bounding box center [309, 136] width 16 height 6
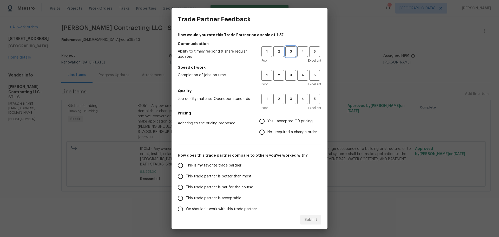
click at [286, 50] on span "3" at bounding box center [291, 52] width 10 height 6
click at [285, 81] on div "1 2 3 4 5 Poor Excellent" at bounding box center [291, 78] width 60 height 17
click at [288, 97] on span "3" at bounding box center [291, 99] width 10 height 6
click at [285, 80] on button "3" at bounding box center [290, 75] width 11 height 11
click at [282, 119] on span "Yes - accepted OD pricing" at bounding box center [289, 120] width 45 height 5
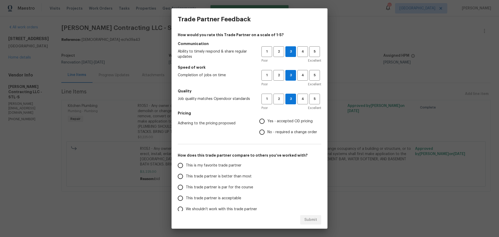
click at [267, 119] on input "Yes - accepted OD pricing" at bounding box center [261, 121] width 11 height 11
radio input "true"
click at [228, 169] on label "This is my favorite trade partner" at bounding box center [216, 165] width 82 height 11
click at [186, 169] on input "This is my favorite trade partner" at bounding box center [180, 165] width 11 height 11
radio input "false"
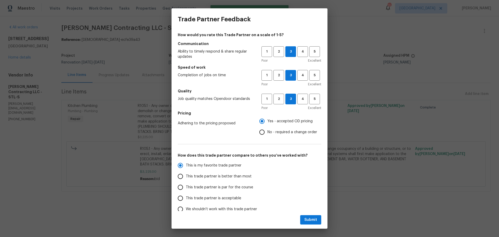
click at [238, 175] on span "This trade partner is better than most" at bounding box center [219, 175] width 66 height 5
click at [186, 175] on input "This trade partner is better than most" at bounding box center [180, 176] width 11 height 11
radio input "false"
click at [241, 189] on span "This trade partner is par for the course" at bounding box center [219, 186] width 67 height 5
click at [186, 189] on input "This trade partner is par for the course" at bounding box center [180, 187] width 11 height 11
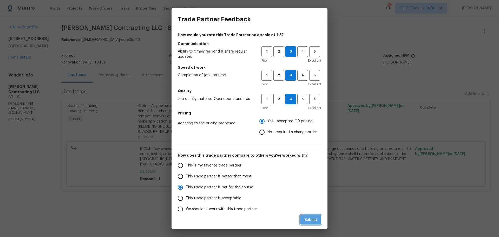
click at [315, 223] on button "Submit" at bounding box center [310, 220] width 21 height 10
radio input "true"
radio input "false"
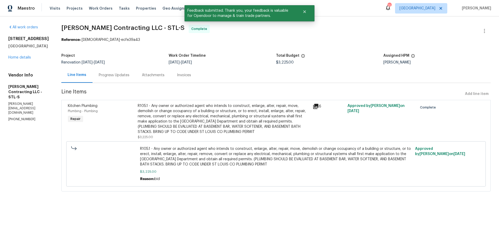
click at [96, 73] on div "Progress Updates" at bounding box center [113, 74] width 43 height 15
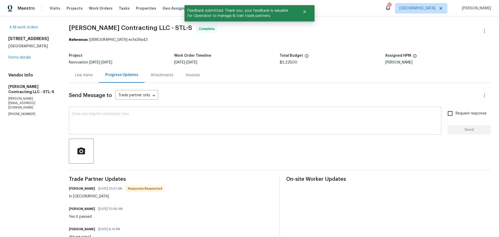
click at [131, 129] on textarea at bounding box center [255, 121] width 366 height 18
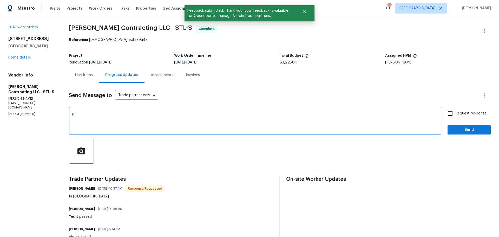
type textarea "p"
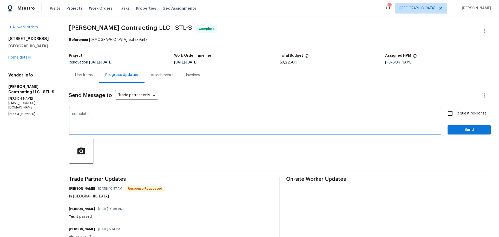
type textarea "complete"
click at [474, 129] on span "Send" at bounding box center [468, 129] width 35 height 6
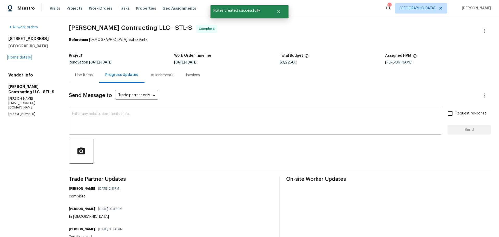
click at [25, 59] on link "Home details" at bounding box center [19, 58] width 23 height 4
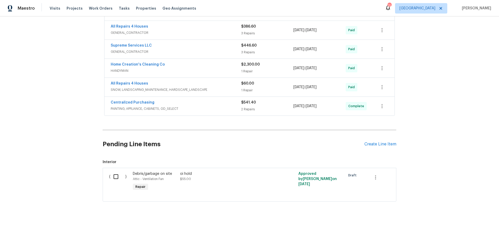
scroll to position [213, 0]
click at [388, 142] on div "Create Line Item" at bounding box center [380, 144] width 32 height 5
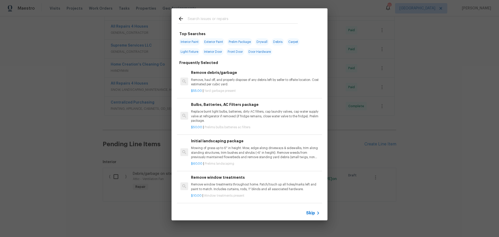
click at [224, 155] on p "Mowing of grass up to 6" in height. Mow, edge along driveways & sidewalks, trim…" at bounding box center [255, 152] width 129 height 13
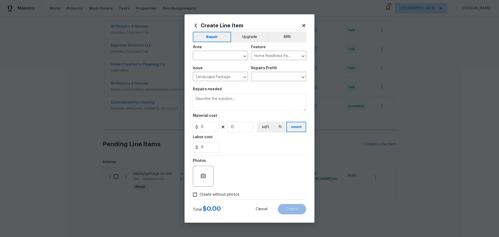
type input "Initial landscaping package $60.00"
type textarea "Mowing of grass up to 6" in height. Mow, edge along driveways & sidewalks, trim…"
type input "60"
type input "1"
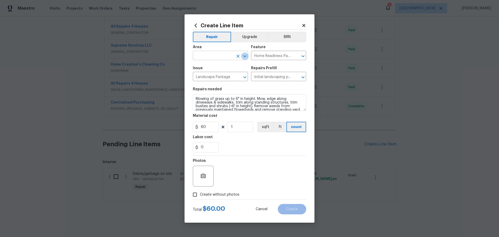
click at [245, 58] on icon "Open" at bounding box center [245, 56] width 6 height 6
click at [224, 75] on li "Exterior Overall" at bounding box center [220, 76] width 55 height 9
type input "Exterior Overall"
drag, startPoint x: 223, startPoint y: 197, endPoint x: 223, endPoint y: 194, distance: 2.9
click at [223, 196] on label "Create without photos" at bounding box center [214, 194] width 49 height 10
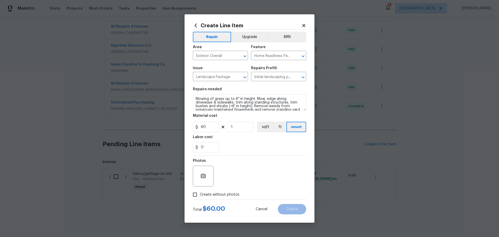
click at [200, 196] on input "Create without photos" at bounding box center [195, 194] width 10 height 10
checkbox input "true"
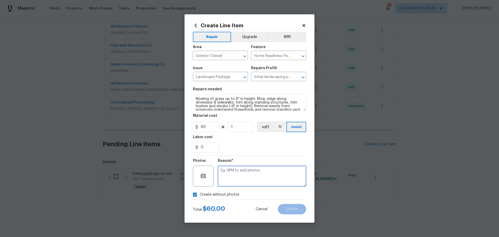
click at [252, 174] on textarea at bounding box center [262, 175] width 88 height 21
type textarea "1"
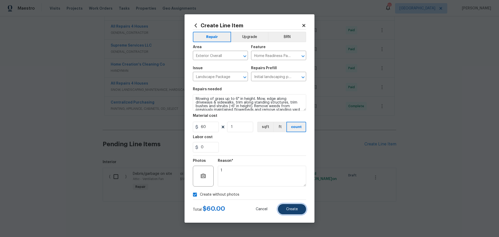
click at [296, 209] on span "Create" at bounding box center [292, 209] width 12 height 4
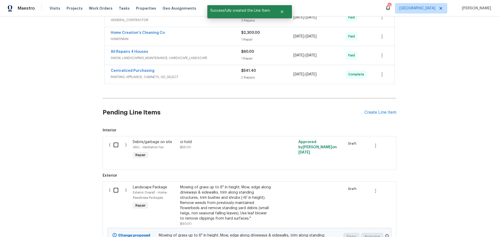
scroll to position [265, 0]
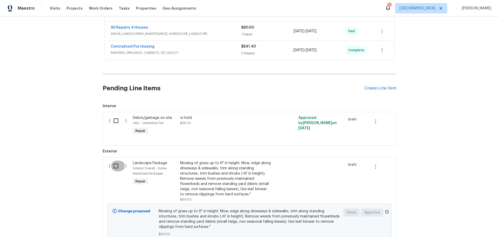
click at [119, 165] on input "checkbox" at bounding box center [117, 165] width 15 height 11
checkbox input "true"
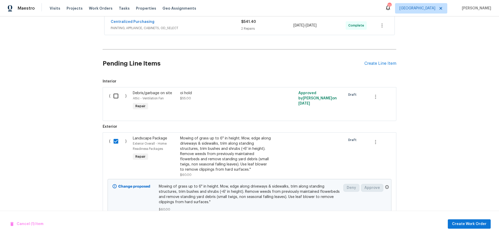
scroll to position [314, 0]
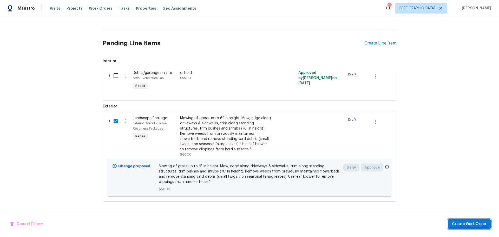
click at [473, 221] on span "Create Work Order" at bounding box center [469, 224] width 35 height 6
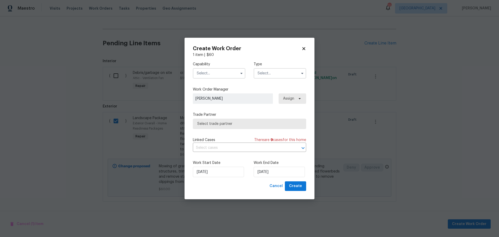
click at [223, 75] on input "text" at bounding box center [219, 73] width 52 height 10
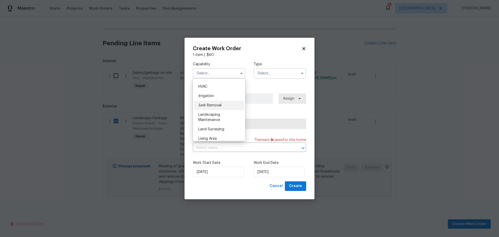
scroll to position [338, 0]
click at [218, 96] on span "Landscaping Maintenance" at bounding box center [209, 91] width 22 height 9
type input "Landscaping Maintenance"
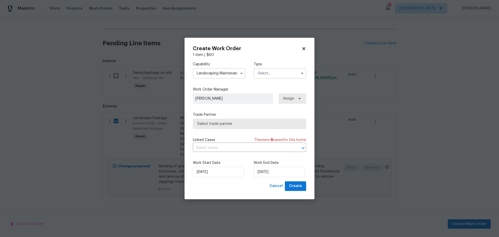
click at [277, 69] on input "text" at bounding box center [279, 73] width 52 height 10
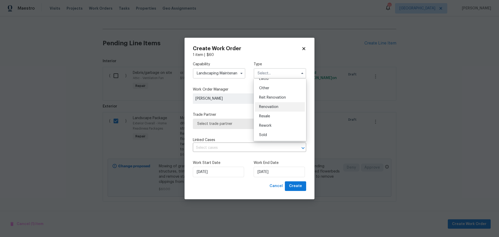
click at [269, 104] on div "Renovation" at bounding box center [280, 106] width 50 height 9
type input "Renovation"
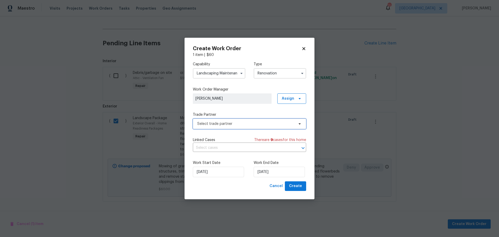
click at [252, 126] on span "Select trade partner" at bounding box center [245, 123] width 97 height 5
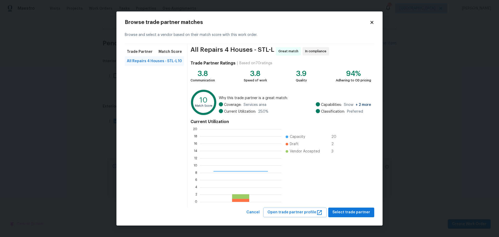
scroll to position [69, 78]
click at [339, 210] on span "Select trade partner" at bounding box center [351, 212] width 38 height 6
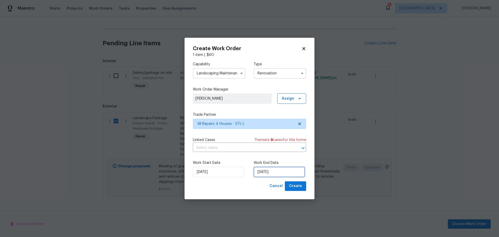
click at [284, 172] on input "[DATE]" at bounding box center [278, 171] width 51 height 10
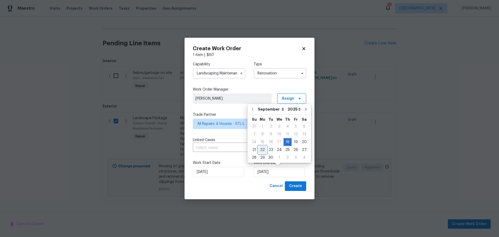
click at [264, 151] on div "22" at bounding box center [262, 149] width 8 height 7
type input "9/22/2025"
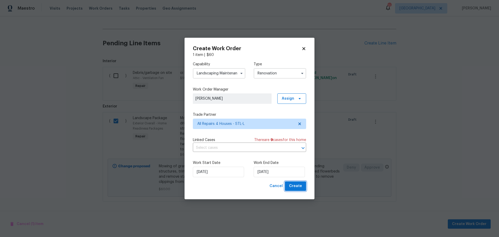
click at [299, 185] on span "Create" at bounding box center [295, 186] width 13 height 6
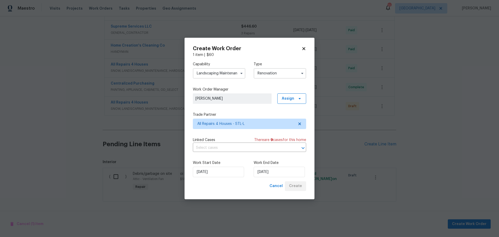
scroll to position [232, 0]
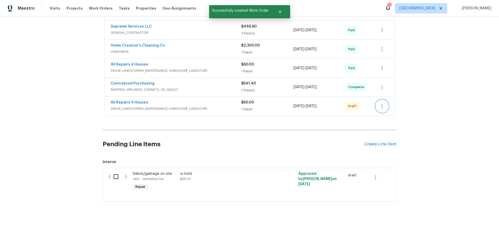
click at [376, 102] on button "button" at bounding box center [382, 106] width 12 height 12
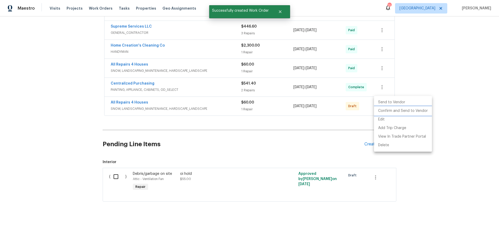
click at [381, 109] on li "Confirm and Send to Vendor" at bounding box center [403, 110] width 58 height 9
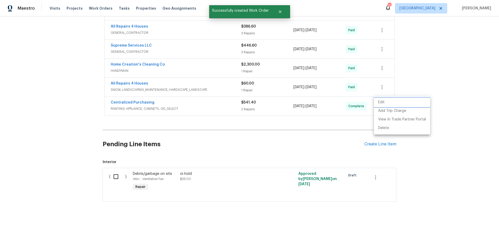
scroll to position [42, 0]
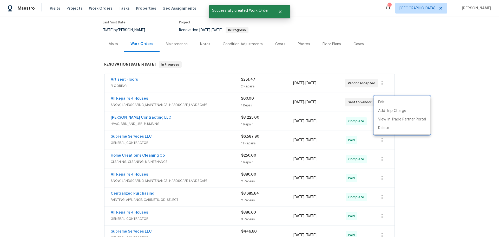
click at [458, 69] on div at bounding box center [249, 118] width 499 height 237
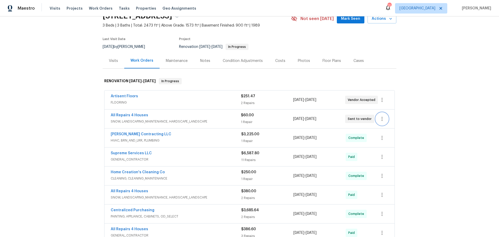
scroll to position [0, 0]
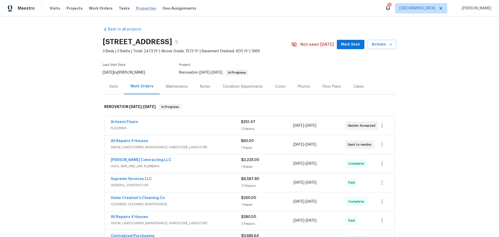
click at [136, 10] on span "Properties" at bounding box center [146, 8] width 20 height 5
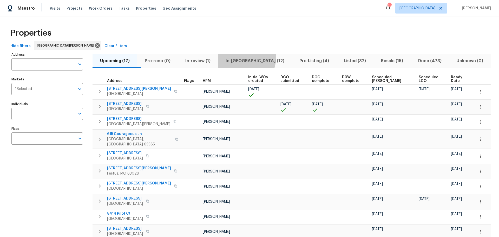
click at [257, 58] on span "In-reno (12)" at bounding box center [255, 60] width 68 height 7
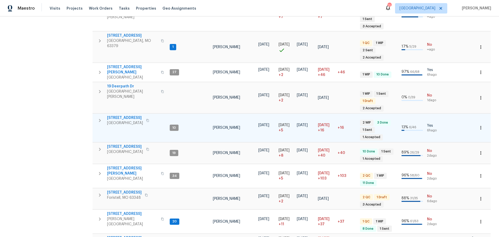
scroll to position [143, 0]
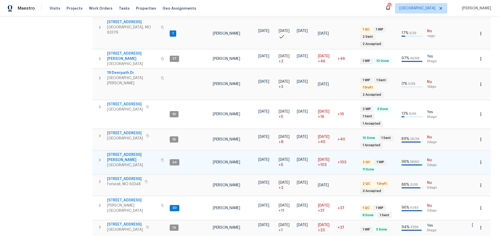
click at [129, 152] on span "[STREET_ADDRESS][PERSON_NAME]" at bounding box center [132, 157] width 51 height 10
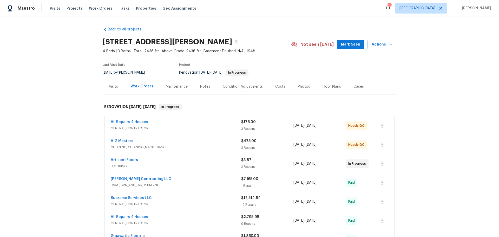
click at [127, 143] on span "A-Z Masters" at bounding box center [122, 140] width 23 height 5
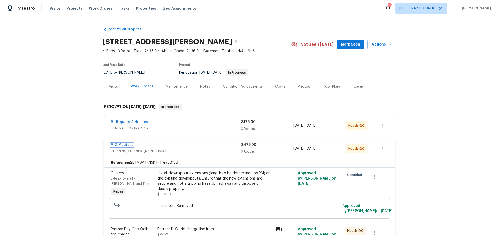
click at [123, 145] on link "A-Z Masters" at bounding box center [122, 145] width 23 height 4
